Goal: Task Accomplishment & Management: Use online tool/utility

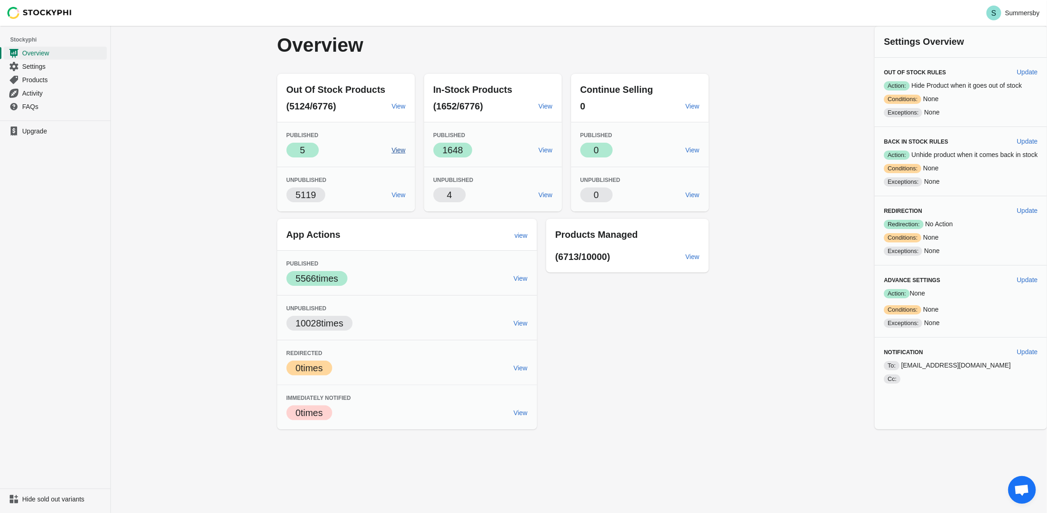
click at [398, 149] on span "View" at bounding box center [399, 149] width 14 height 7
click at [1020, 70] on span "Update" at bounding box center [1027, 71] width 21 height 7
select select "hours"
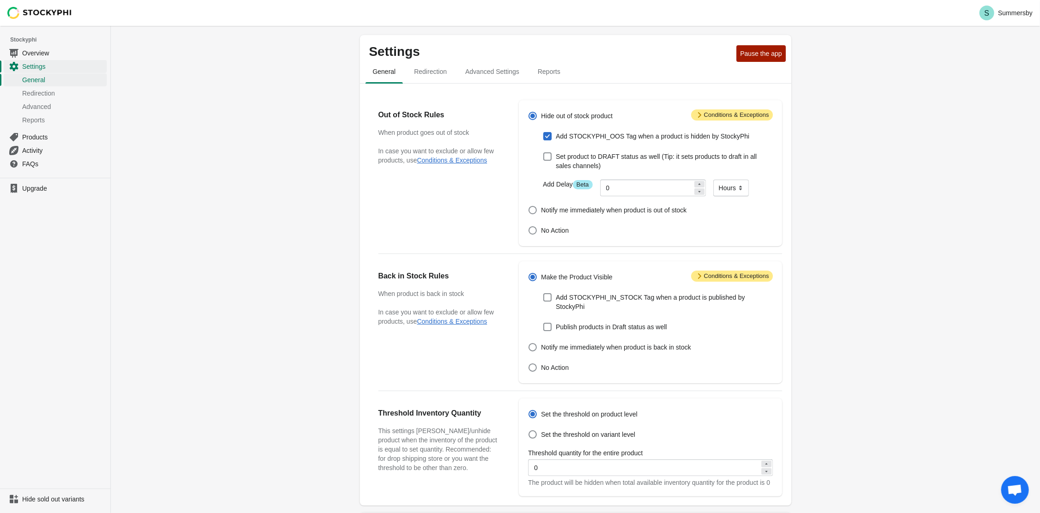
scroll to position [160, 0]
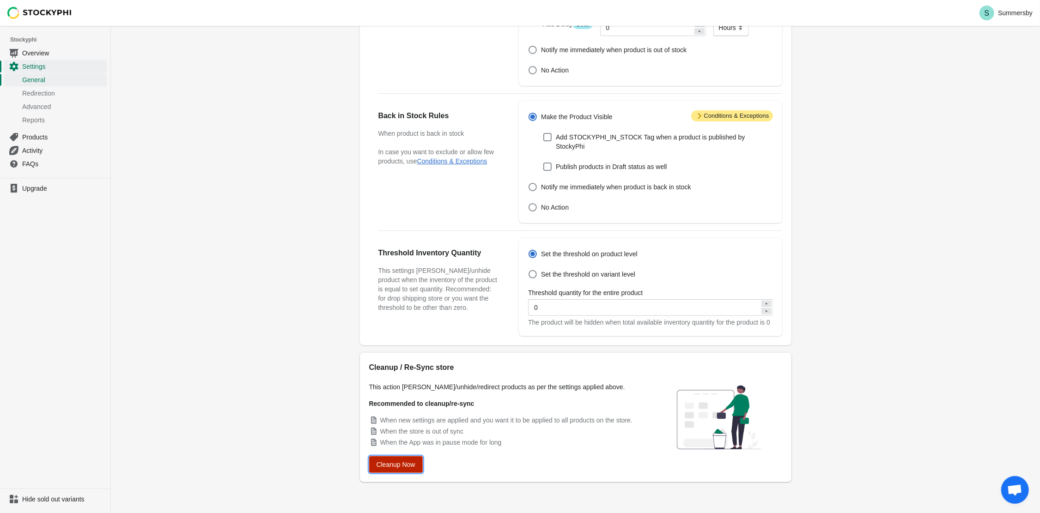
click at [401, 466] on span "Cleanup Now" at bounding box center [395, 464] width 39 height 7
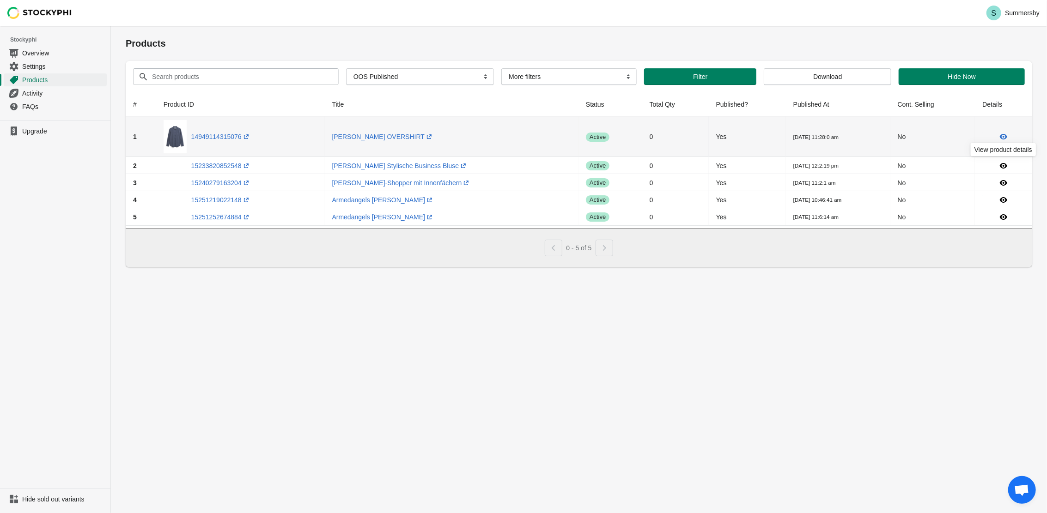
click at [1005, 136] on icon at bounding box center [1003, 137] width 7 height 6
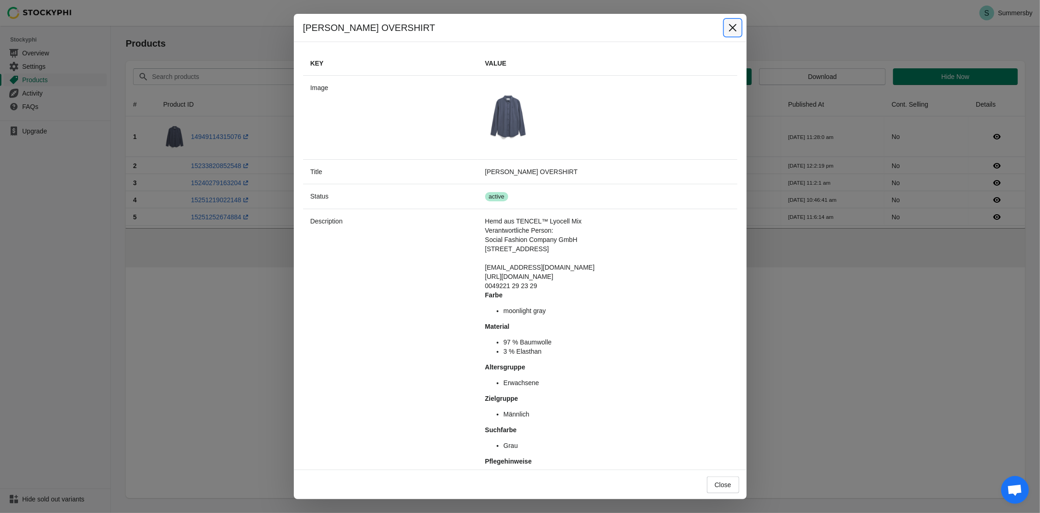
click at [733, 30] on icon "Close" at bounding box center [732, 27] width 9 height 9
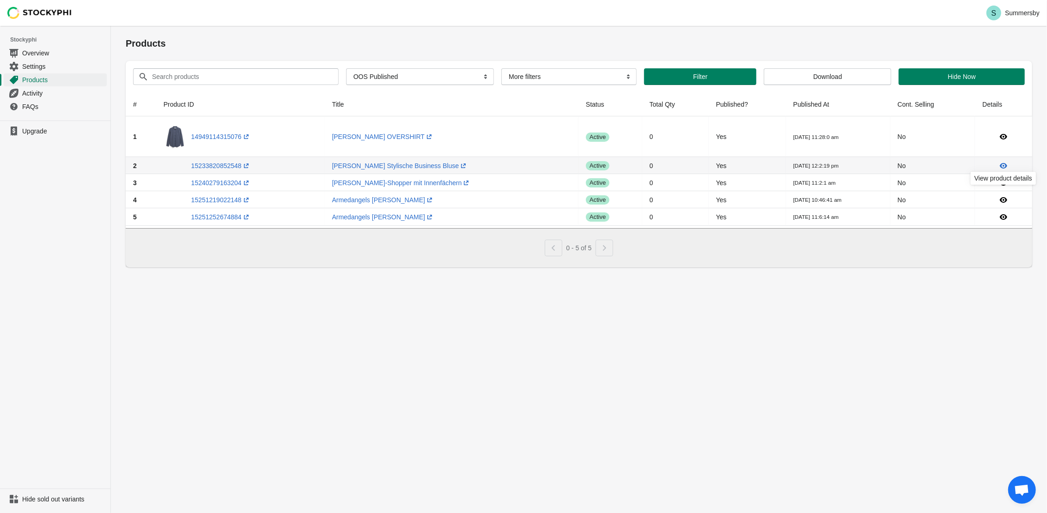
click at [1002, 165] on icon at bounding box center [1003, 166] width 7 height 6
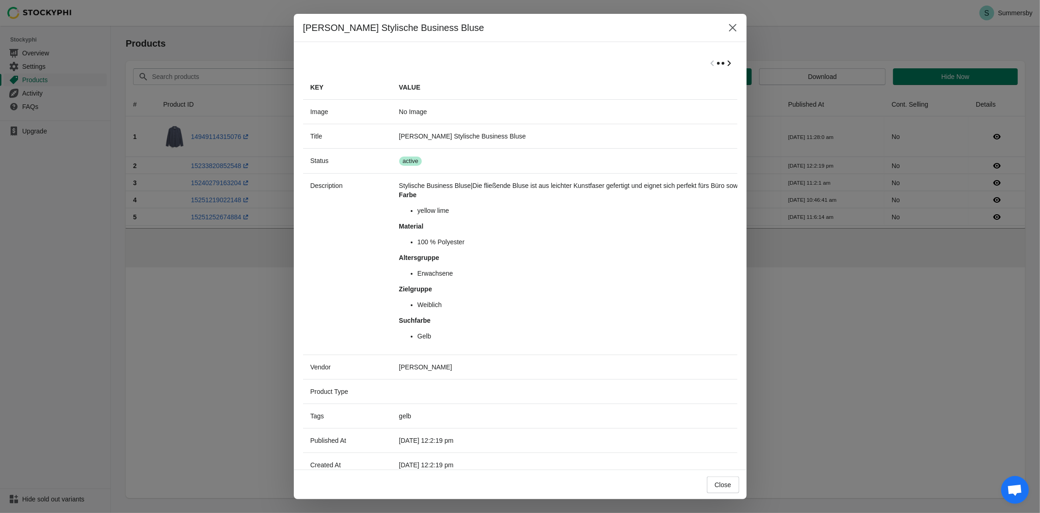
click at [724, 66] on icon "Scroll table right one column" at bounding box center [728, 63] width 9 height 9
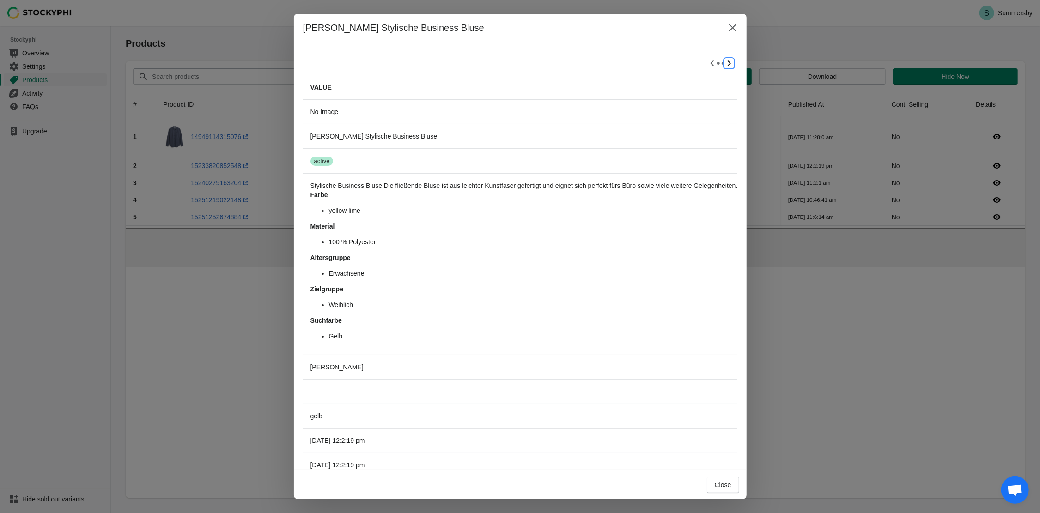
click at [724, 66] on icon "Scroll table right one column" at bounding box center [728, 63] width 9 height 9
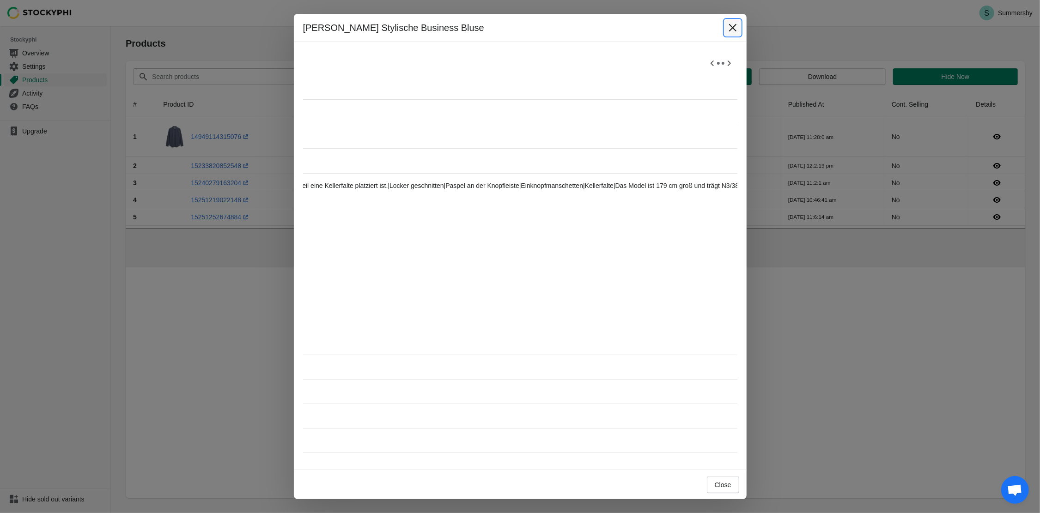
click at [729, 30] on icon "Close" at bounding box center [731, 27] width 7 height 7
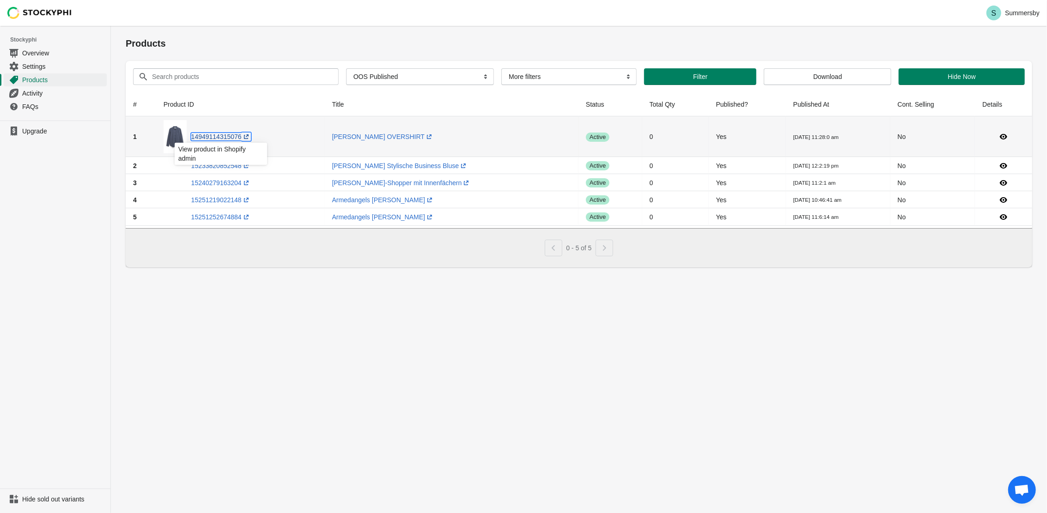
click at [245, 136] on icon at bounding box center [246, 136] width 9 height 9
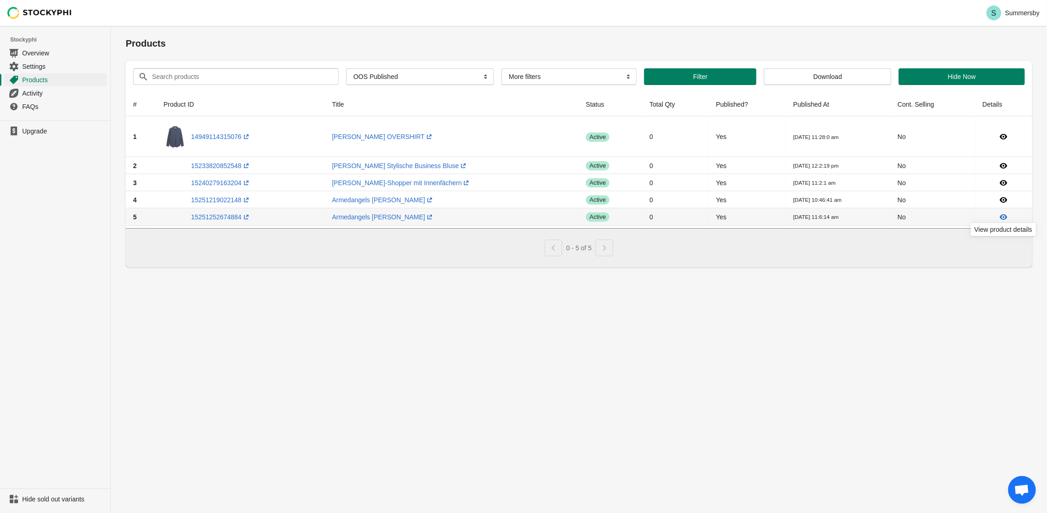
click at [1002, 218] on icon at bounding box center [1003, 216] width 9 height 9
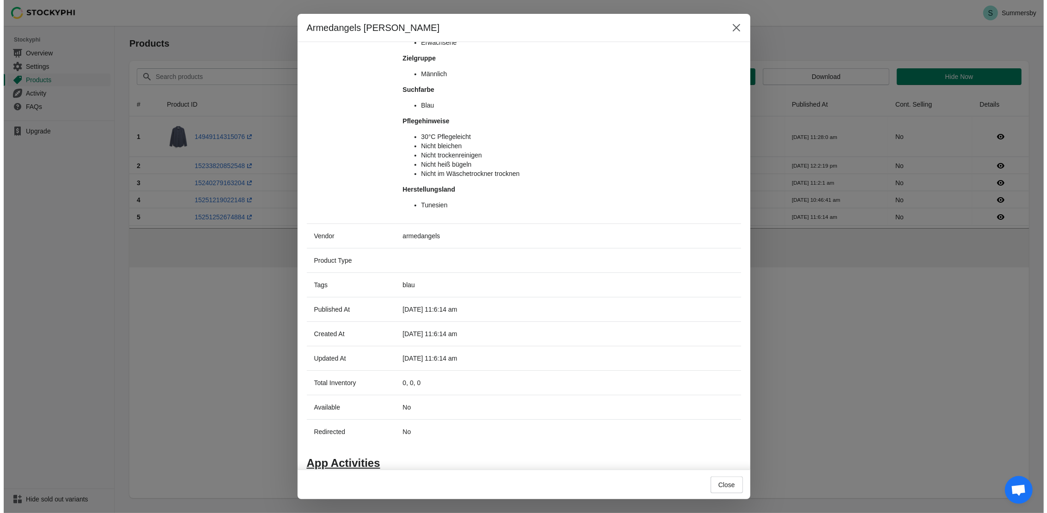
scroll to position [0, 0]
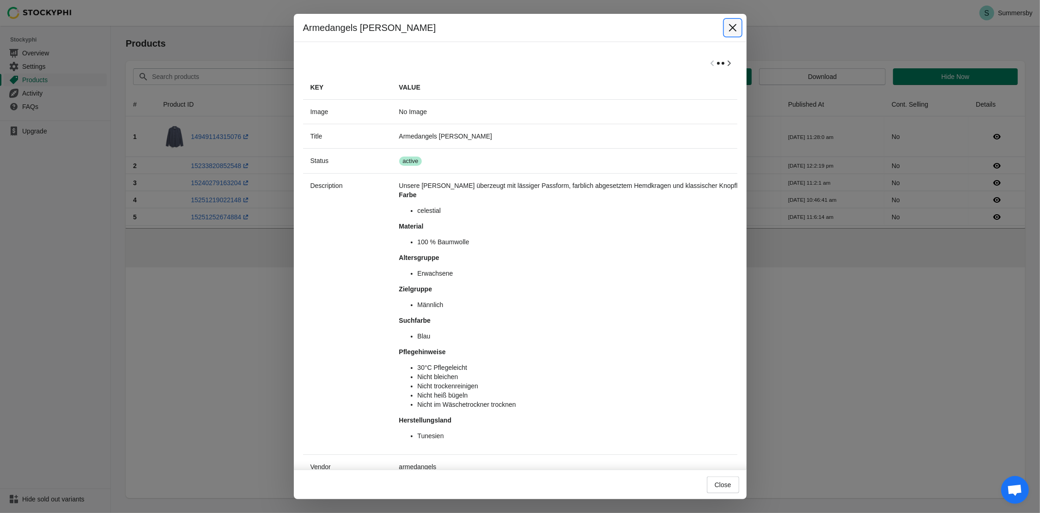
click at [731, 32] on button "Close" at bounding box center [732, 27] width 17 height 17
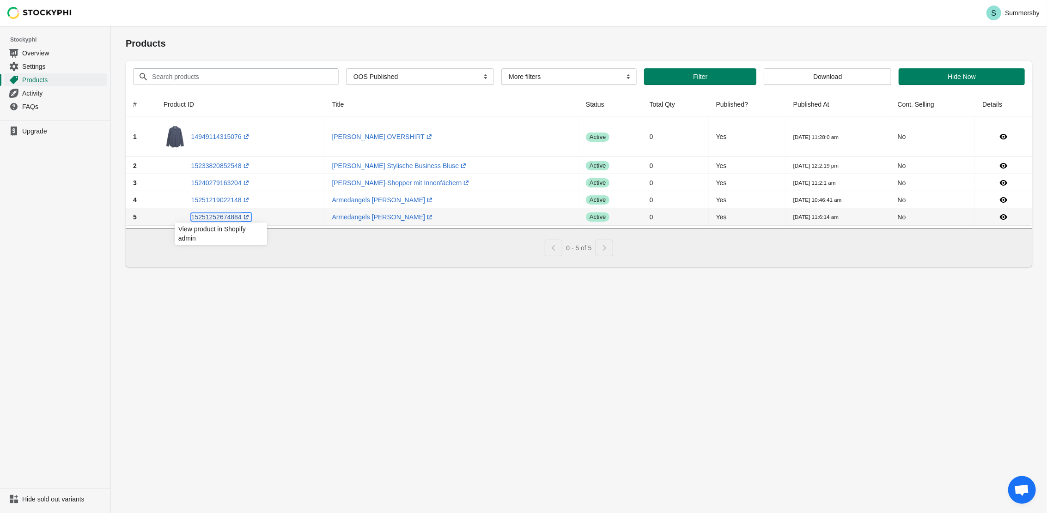
click at [244, 217] on icon at bounding box center [246, 217] width 5 height 5
click at [213, 201] on link "15251219022148 (opens a new window)" at bounding box center [221, 199] width 60 height 7
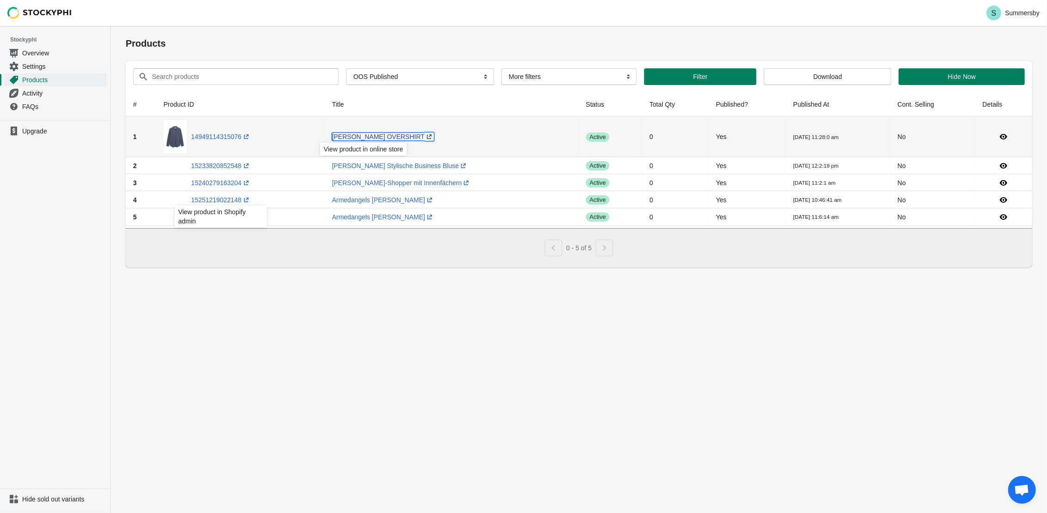
click at [374, 136] on link "GIAALO OVERSHIRT (opens a new window)" at bounding box center [383, 136] width 102 height 7
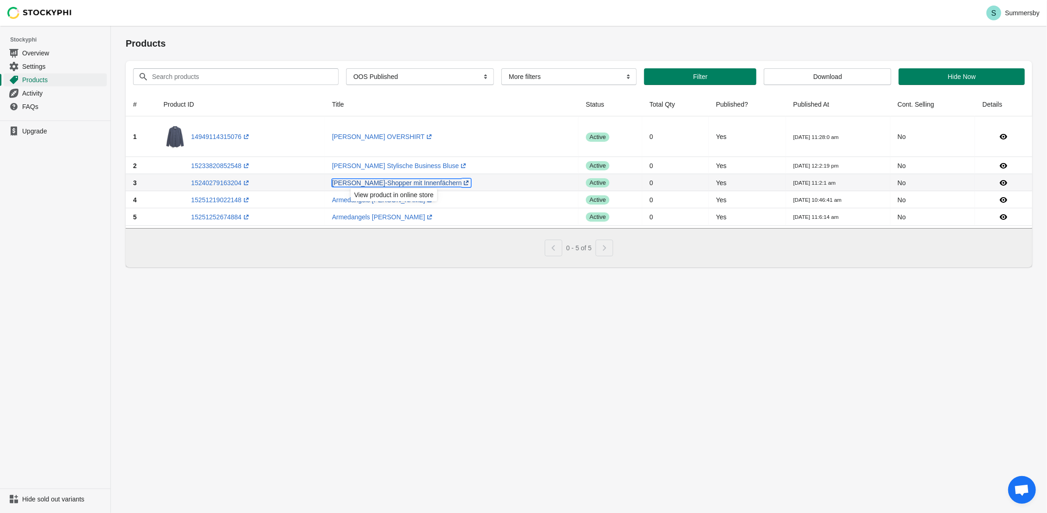
click at [445, 185] on link "Marc Cain Leo-Shopper mit Innenfächern (opens a new window)" at bounding box center [401, 182] width 139 height 7
click at [339, 197] on link "Armedangels NILDAAO WOll Mütze (opens a new window)" at bounding box center [383, 199] width 103 height 7
click at [346, 166] on link "Marc Cain Stylische Business Bluse (opens a new window)" at bounding box center [400, 165] width 136 height 7
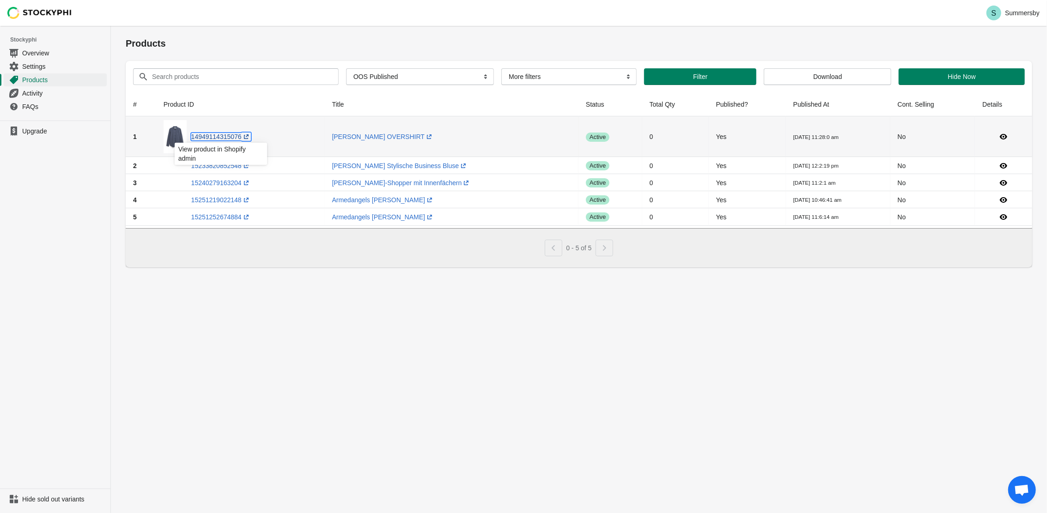
click at [202, 137] on link "14949114315076 (opens a new window)" at bounding box center [221, 136] width 60 height 7
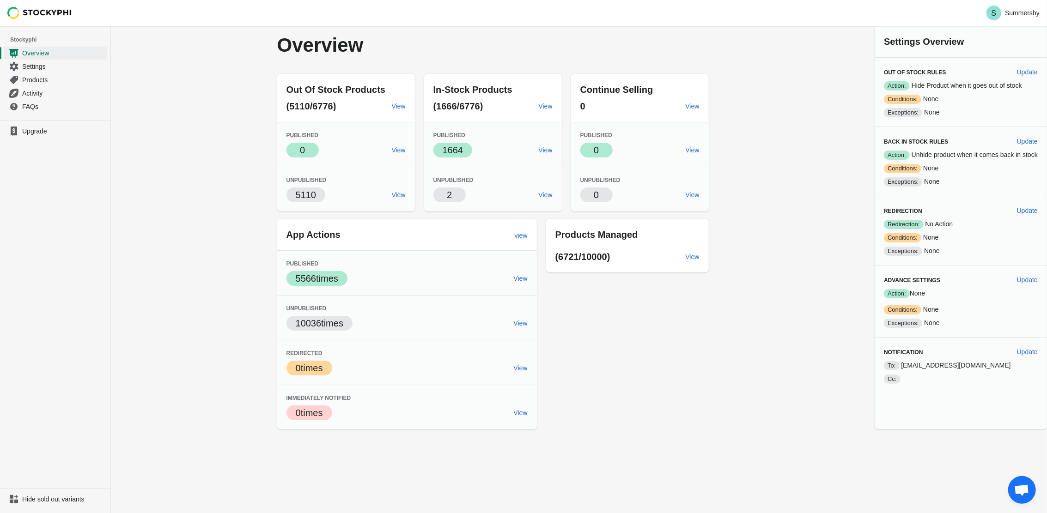
select select "hours"
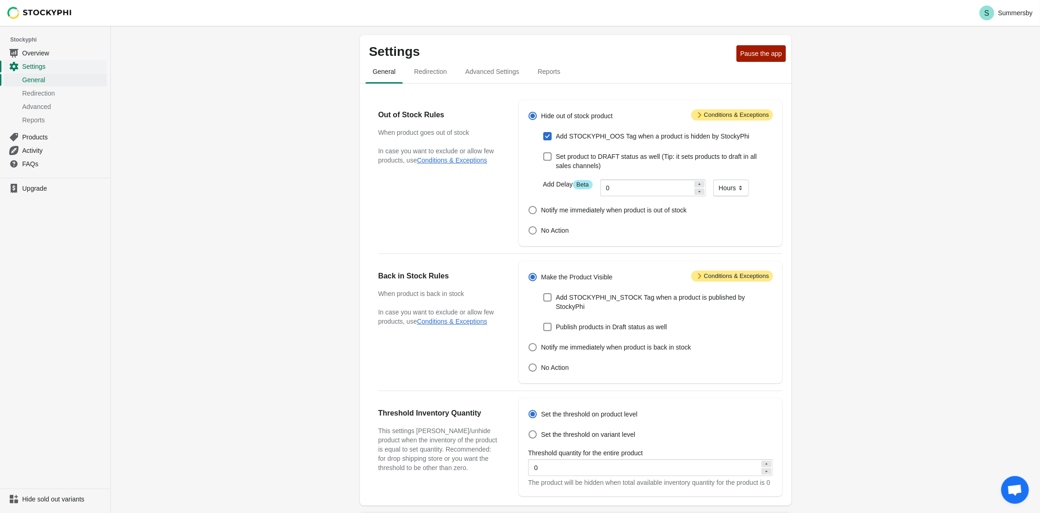
click at [30, 67] on span "Settings" at bounding box center [63, 66] width 83 height 9
click at [30, 122] on span "Reports" at bounding box center [63, 119] width 83 height 9
